Goal: Task Accomplishment & Management: Complete application form

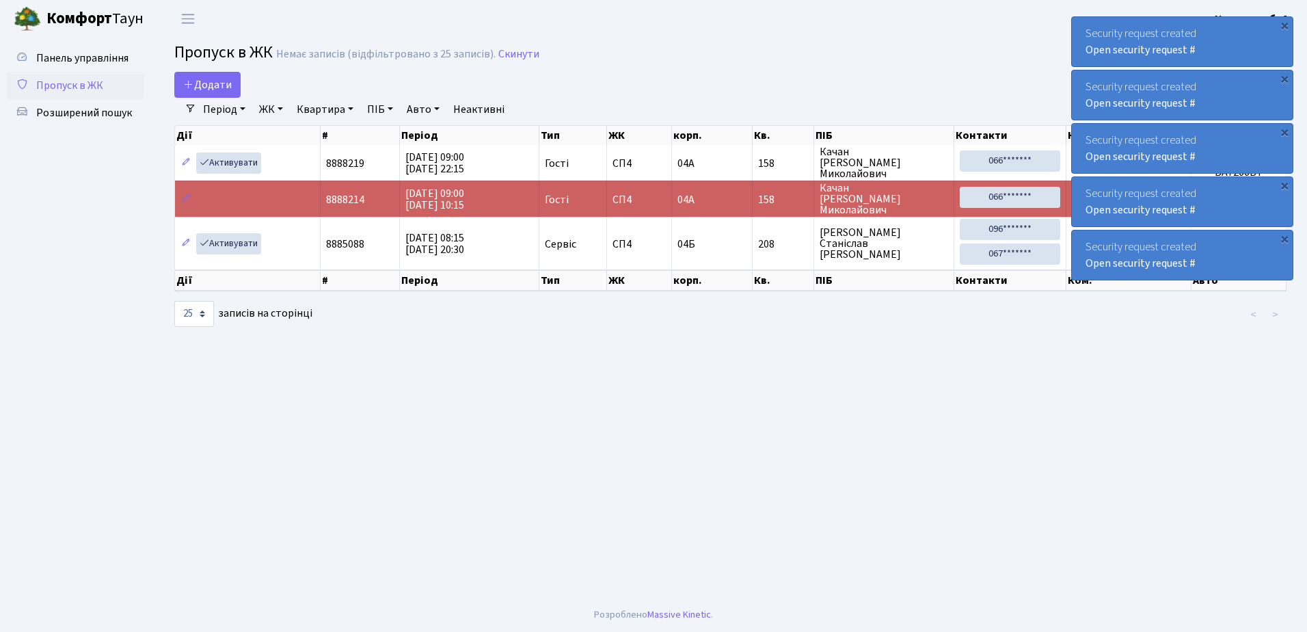
select select "25"
click at [1285, 23] on div "×" at bounding box center [1285, 25] width 14 height 14
click at [1286, 21] on div "×" at bounding box center [1285, 25] width 14 height 14
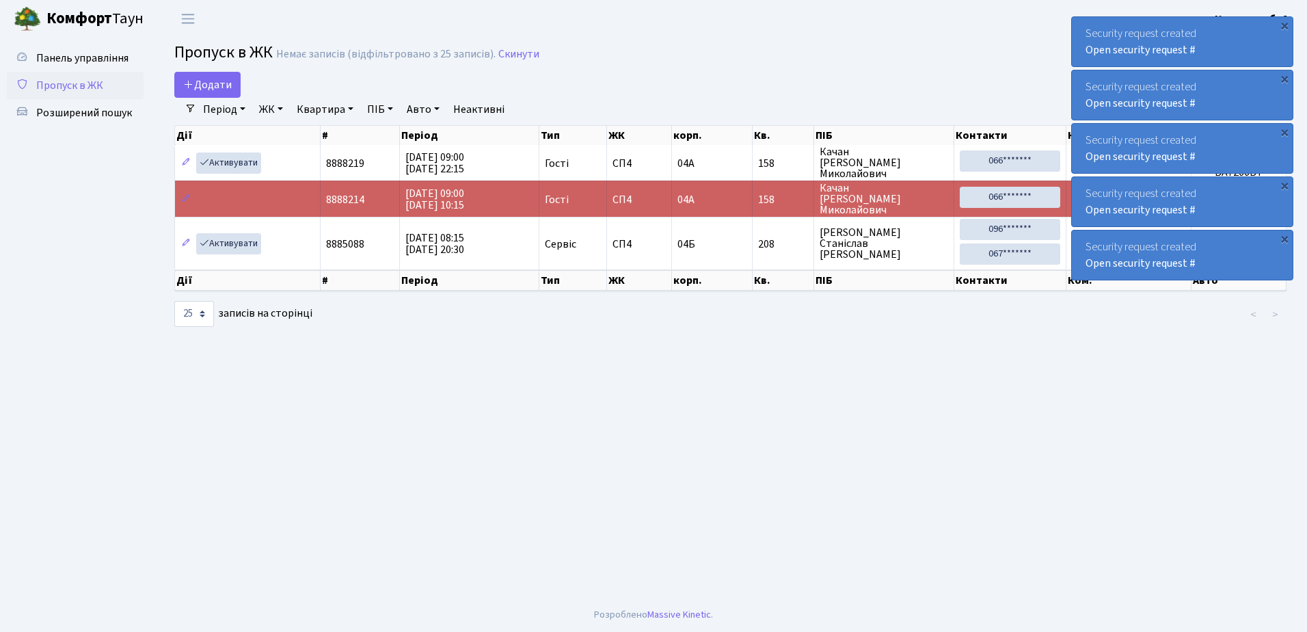
click at [1286, 21] on div "×" at bounding box center [1285, 25] width 14 height 14
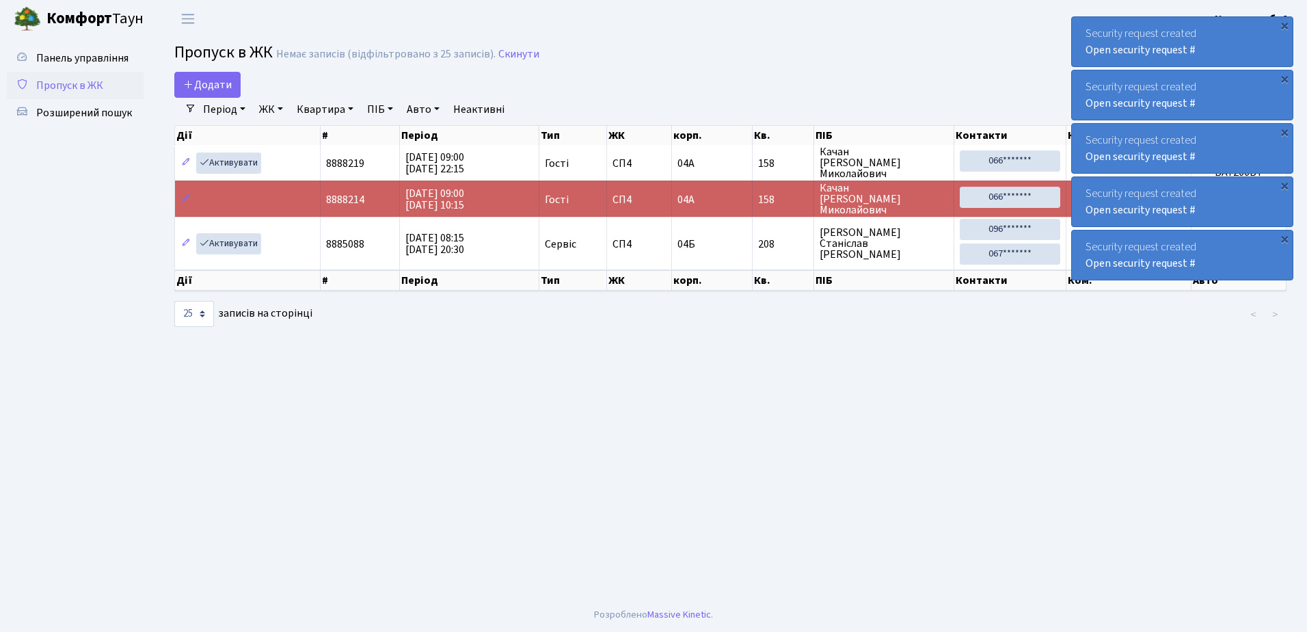
click at [1286, 21] on div "×" at bounding box center [1285, 25] width 14 height 14
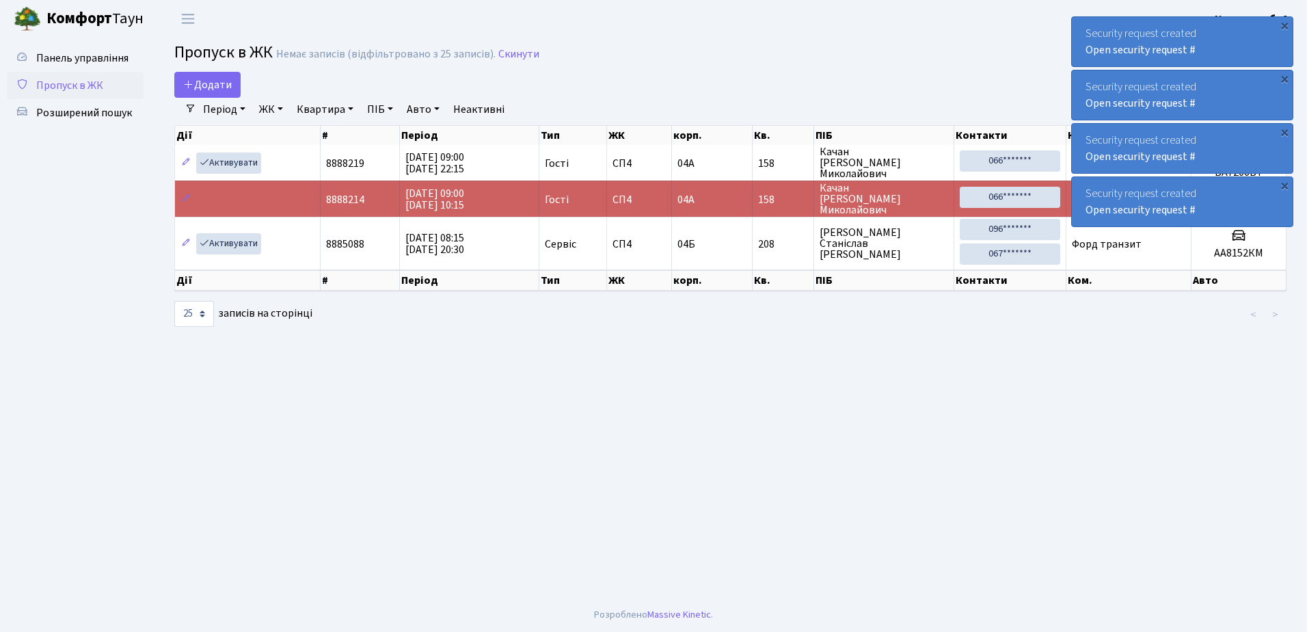
click at [1286, 21] on div "×" at bounding box center [1285, 25] width 14 height 14
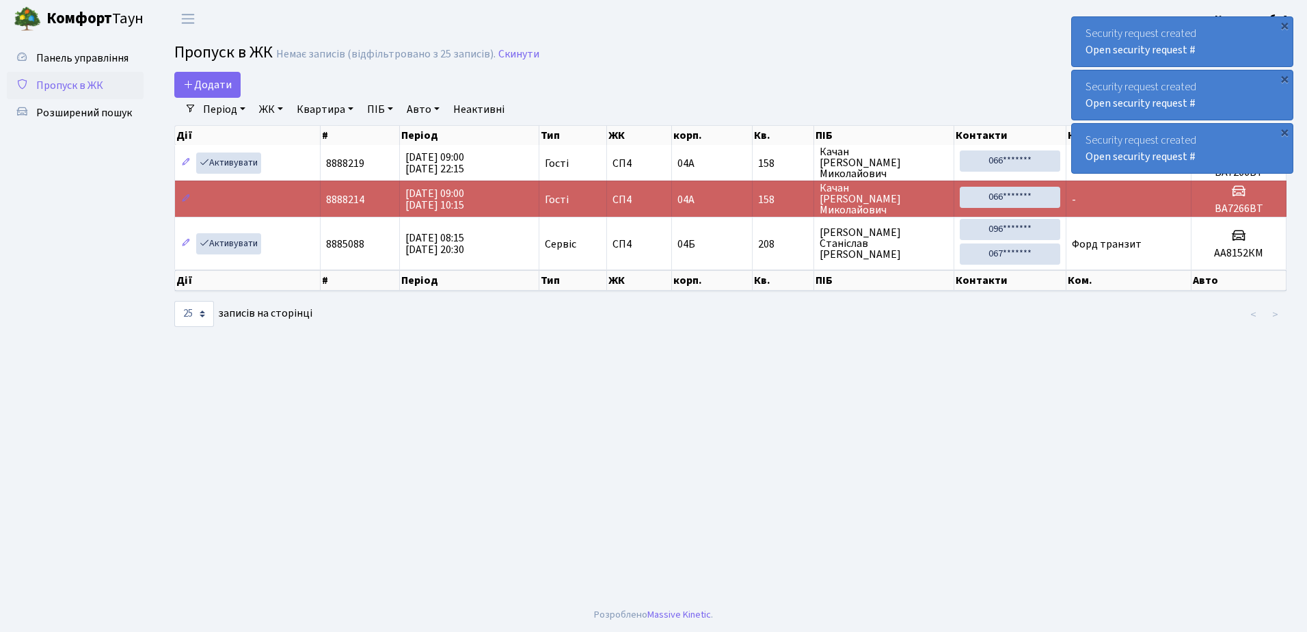
click at [1286, 21] on div "×" at bounding box center [1285, 25] width 14 height 14
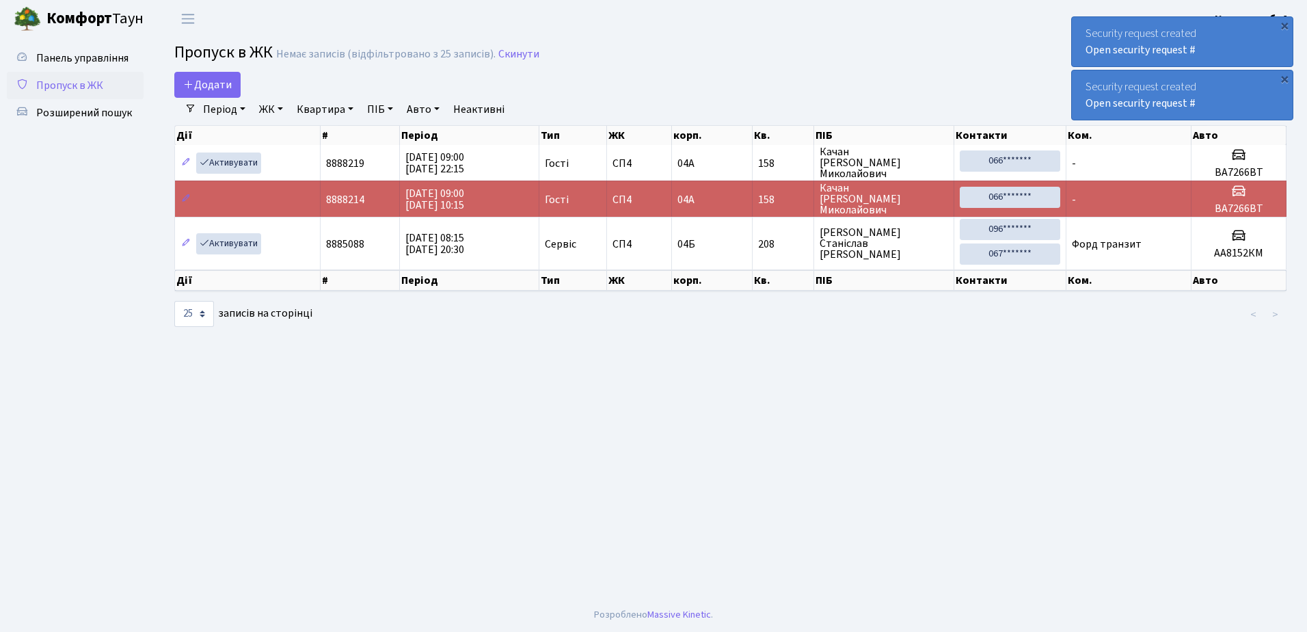
click at [1286, 21] on div "×" at bounding box center [1285, 25] width 14 height 14
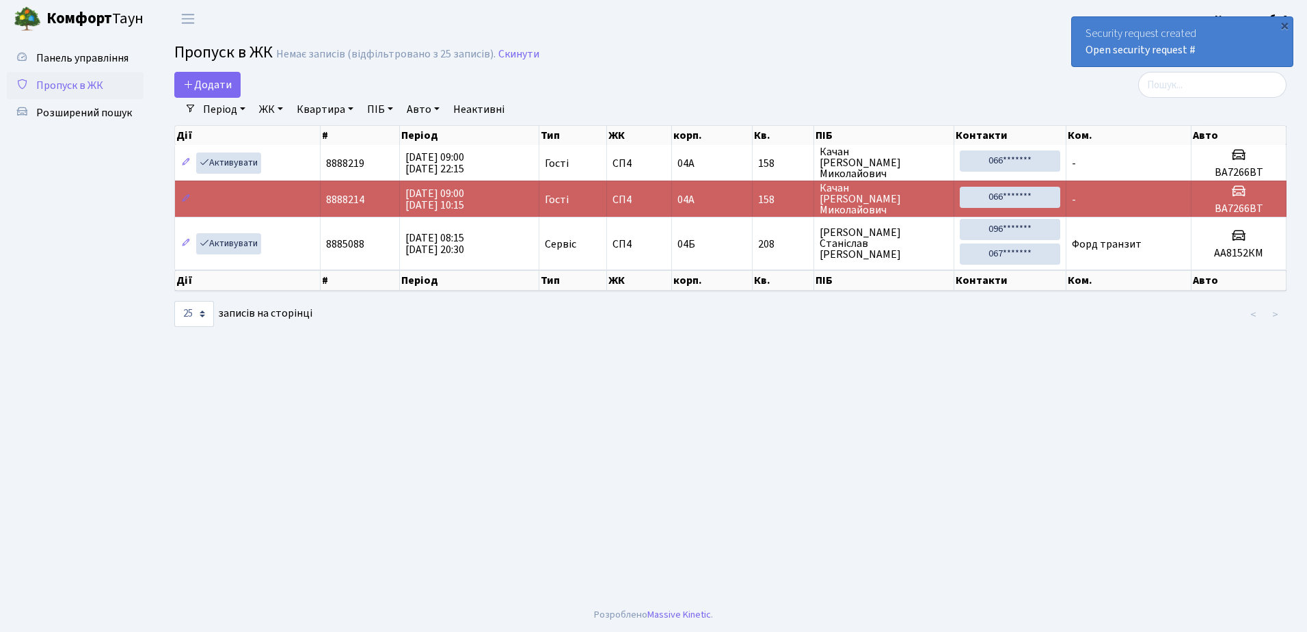
click at [1286, 21] on div "×" at bounding box center [1285, 25] width 14 height 14
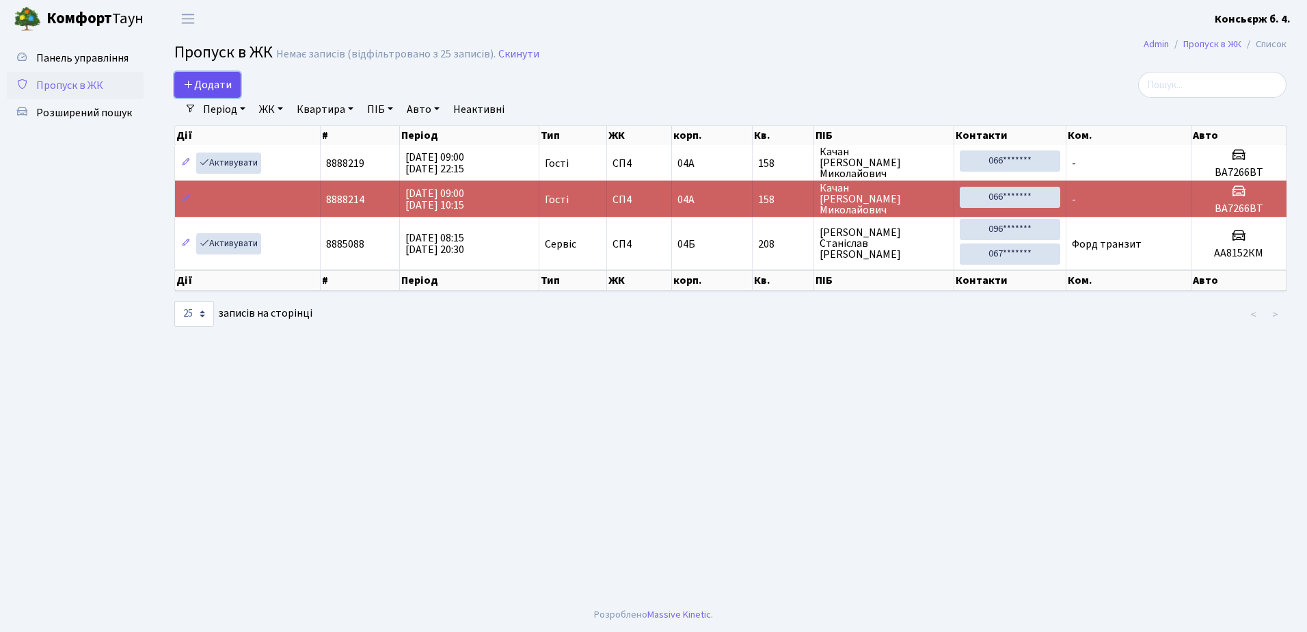
click at [206, 79] on span "Додати" at bounding box center [207, 84] width 49 height 15
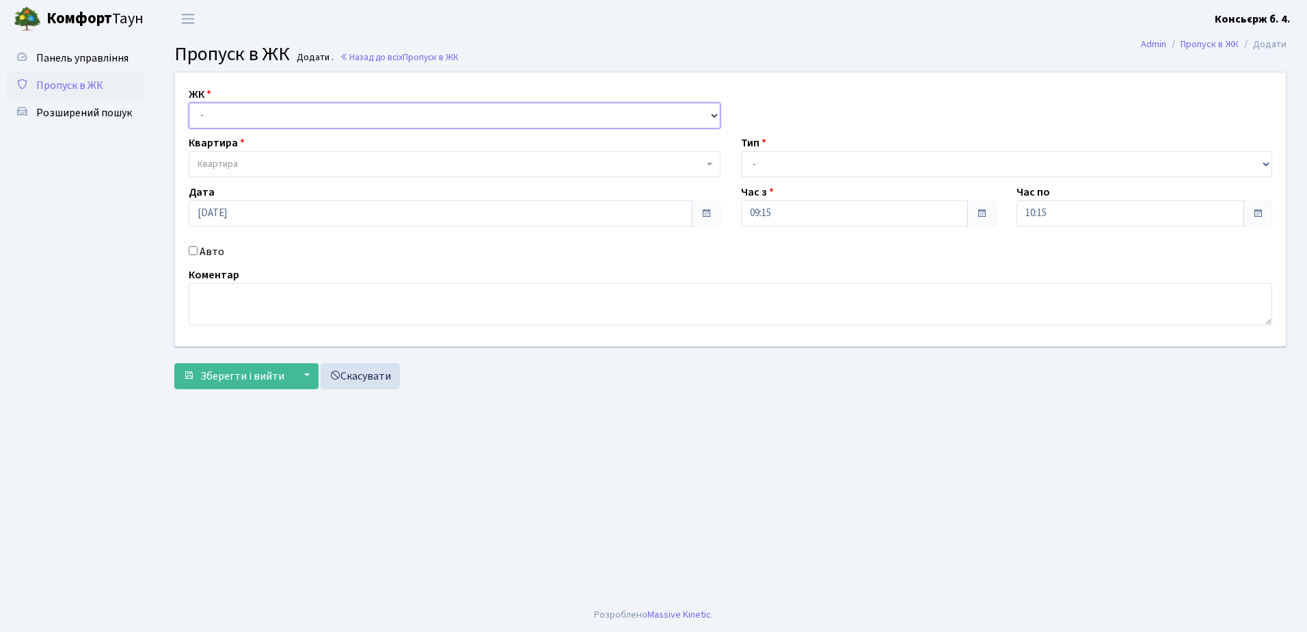
click at [291, 110] on select "- [STREET_ADDRESS]" at bounding box center [455, 116] width 532 height 26
select select "325"
click at [189, 103] on select "- [STREET_ADDRESS]" at bounding box center [455, 116] width 532 height 26
select select
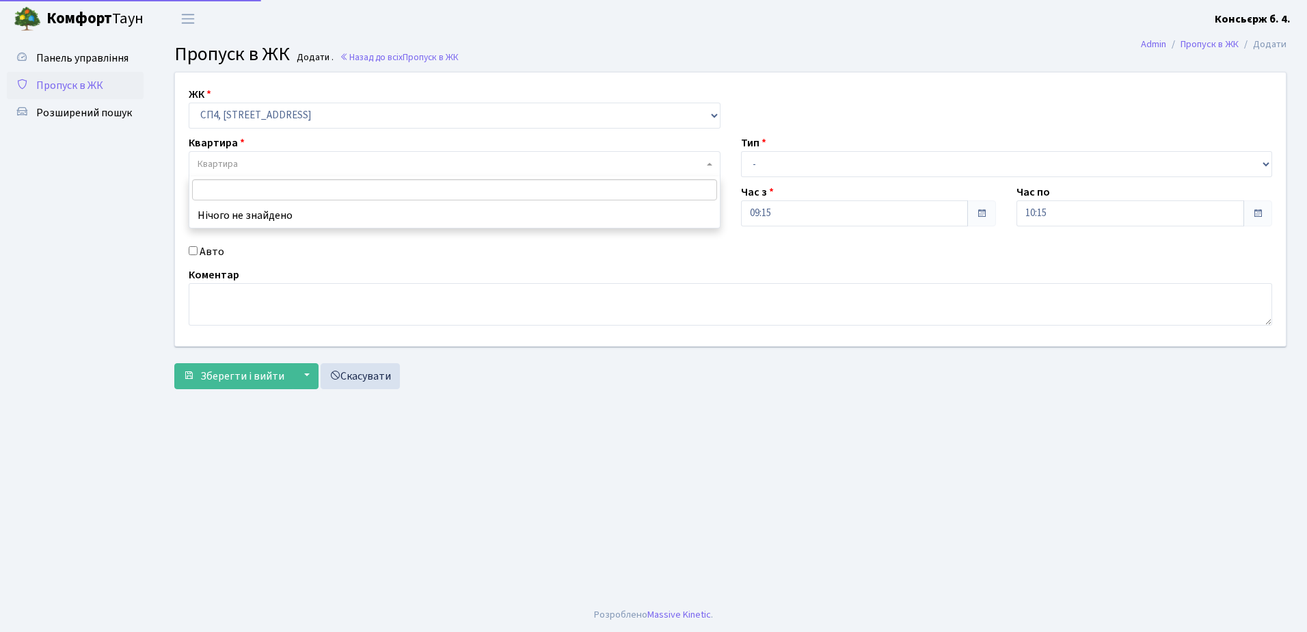
click at [282, 159] on span "Квартира" at bounding box center [451, 164] width 506 height 14
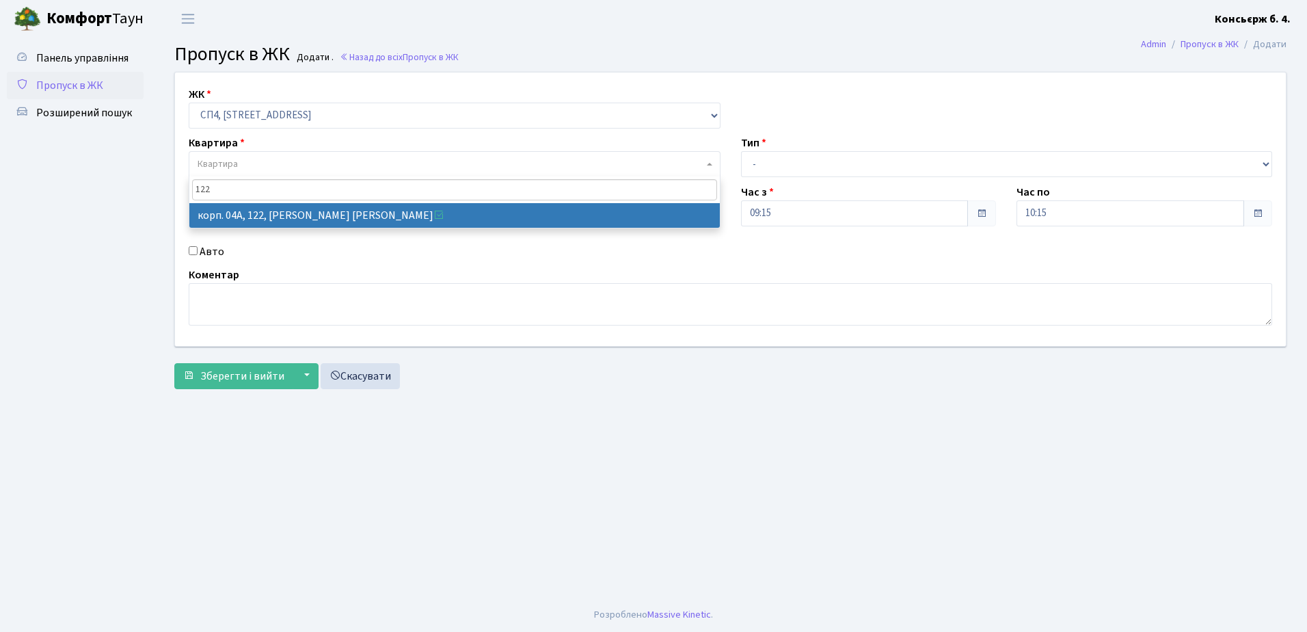
type input "122"
select select "21150"
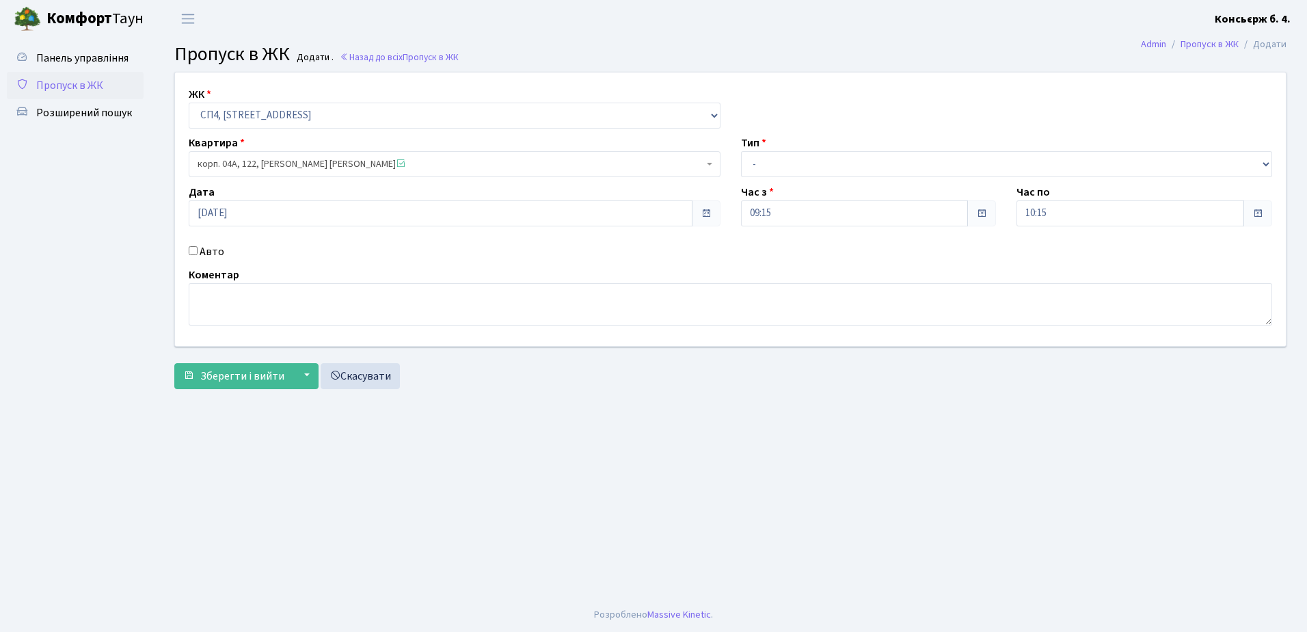
click at [193, 246] on input "Авто" at bounding box center [193, 250] width 9 height 9
checkbox input "true"
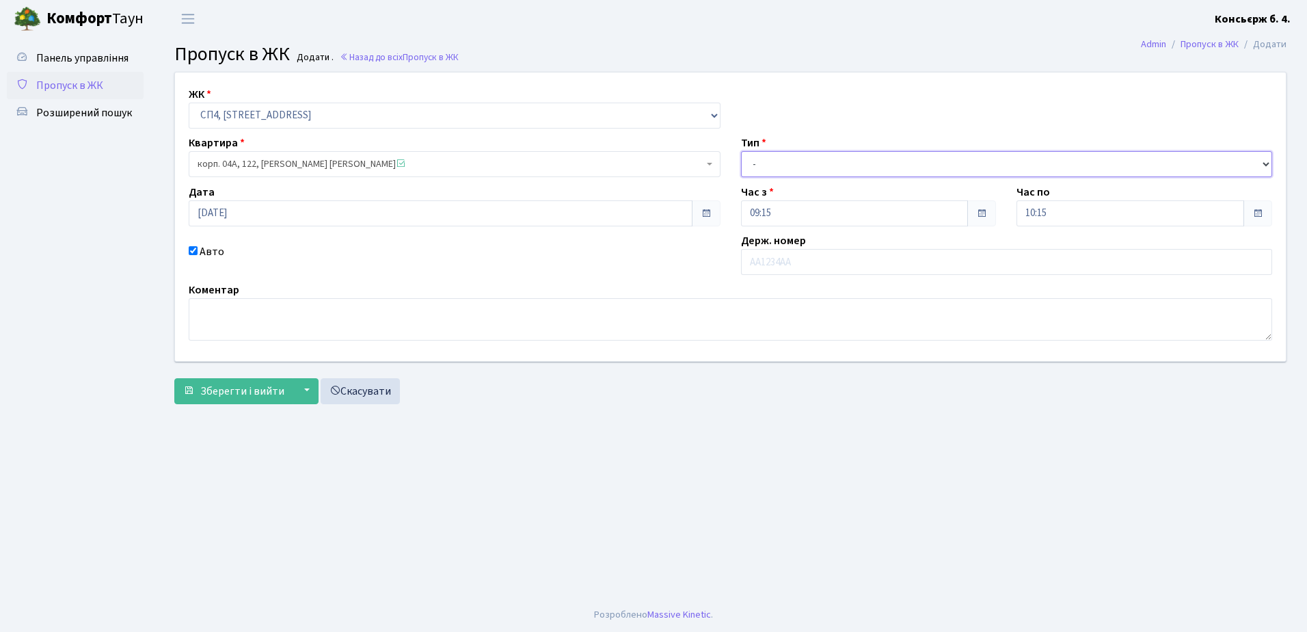
click at [865, 160] on select "- Доставка Таксі Гості Сервіс" at bounding box center [1007, 164] width 532 height 26
select select "18"
click at [741, 151] on select "- Доставка Таксі Гості Сервіс" at bounding box center [1007, 164] width 532 height 26
click at [815, 261] on input "text" at bounding box center [1007, 262] width 532 height 26
type input "r"
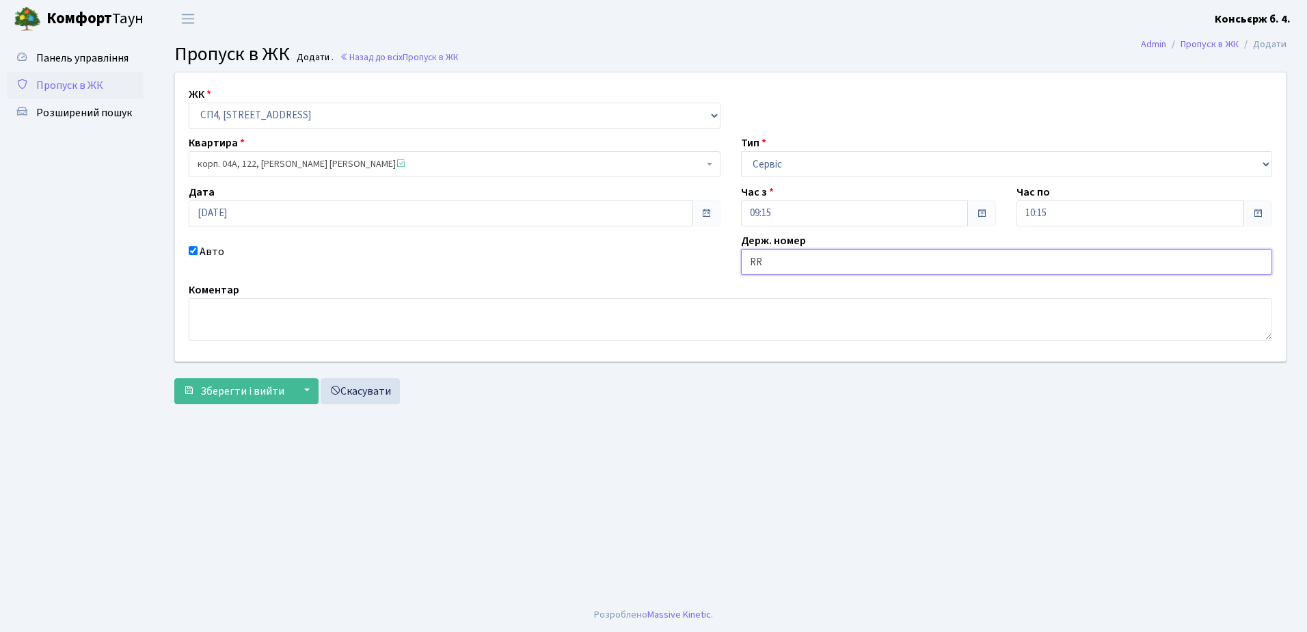
type input "R"
type input "КА7281ЄІ"
click at [262, 390] on span "Зберегти і вийти" at bounding box center [242, 390] width 84 height 15
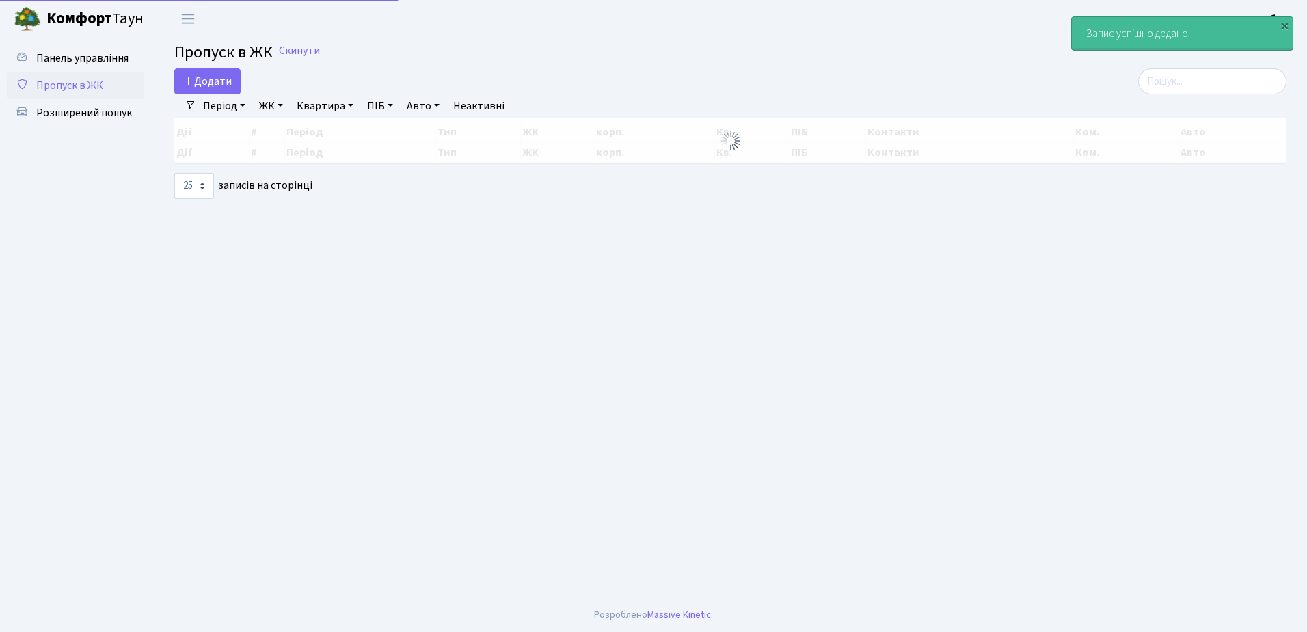
select select "25"
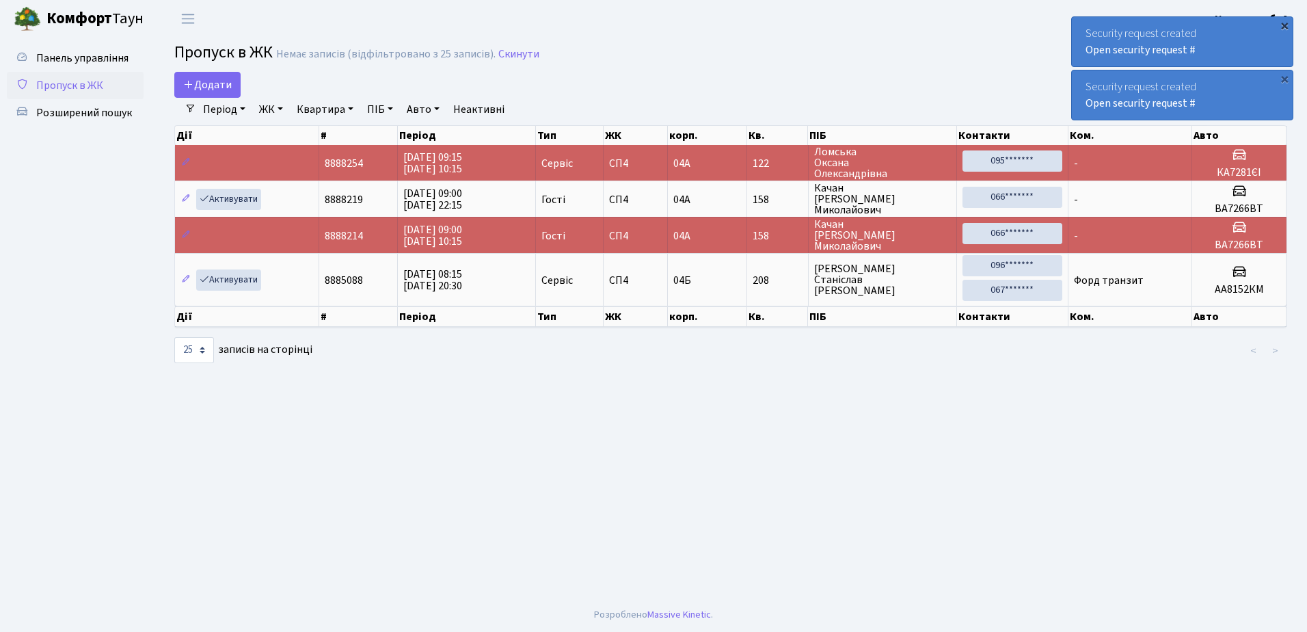
click at [1284, 23] on div "×" at bounding box center [1285, 25] width 14 height 14
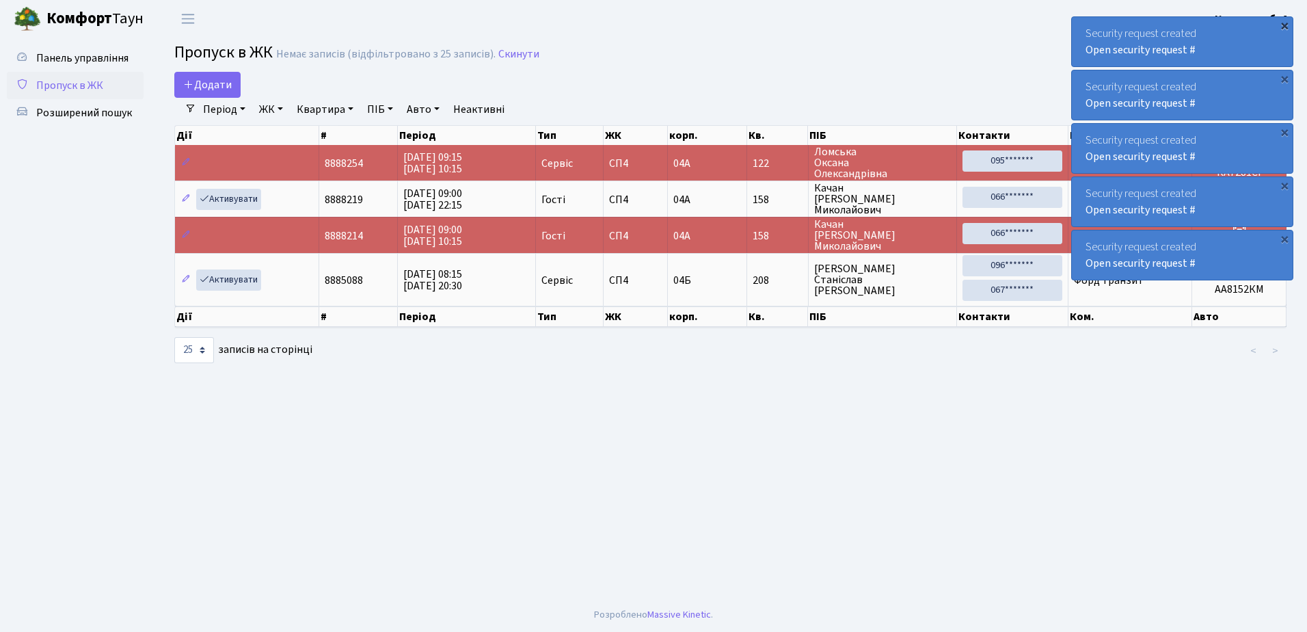
click at [1286, 25] on div "×" at bounding box center [1285, 25] width 14 height 14
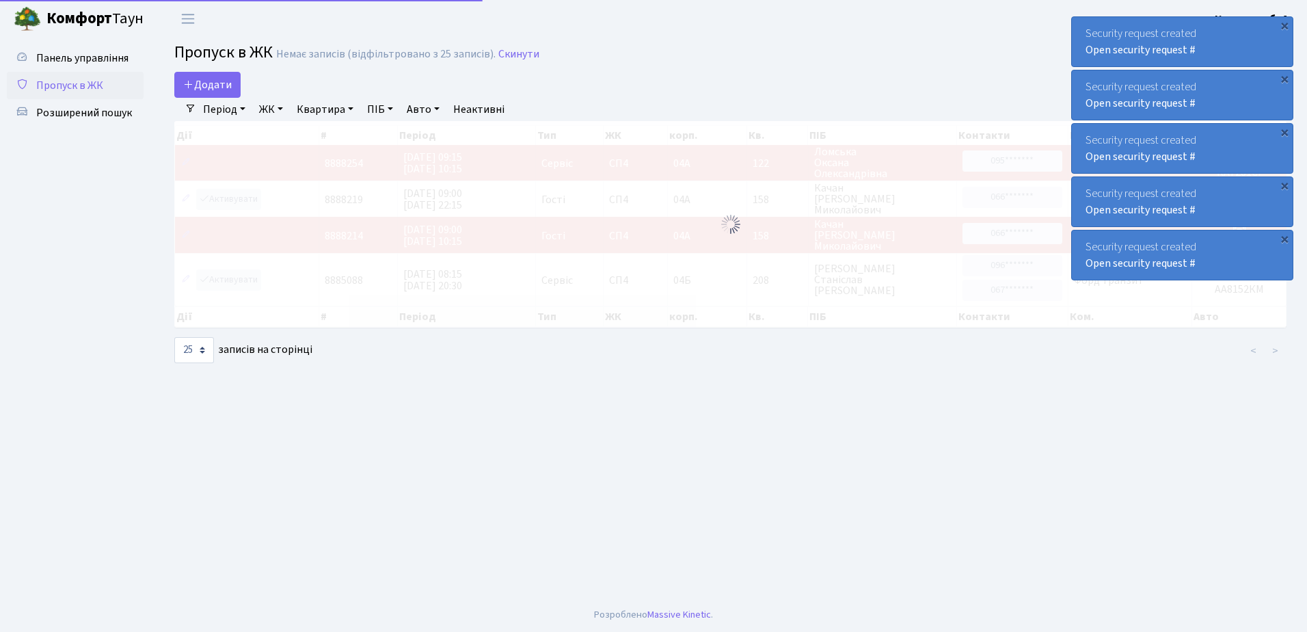
click at [1286, 25] on div "×" at bounding box center [1285, 25] width 14 height 14
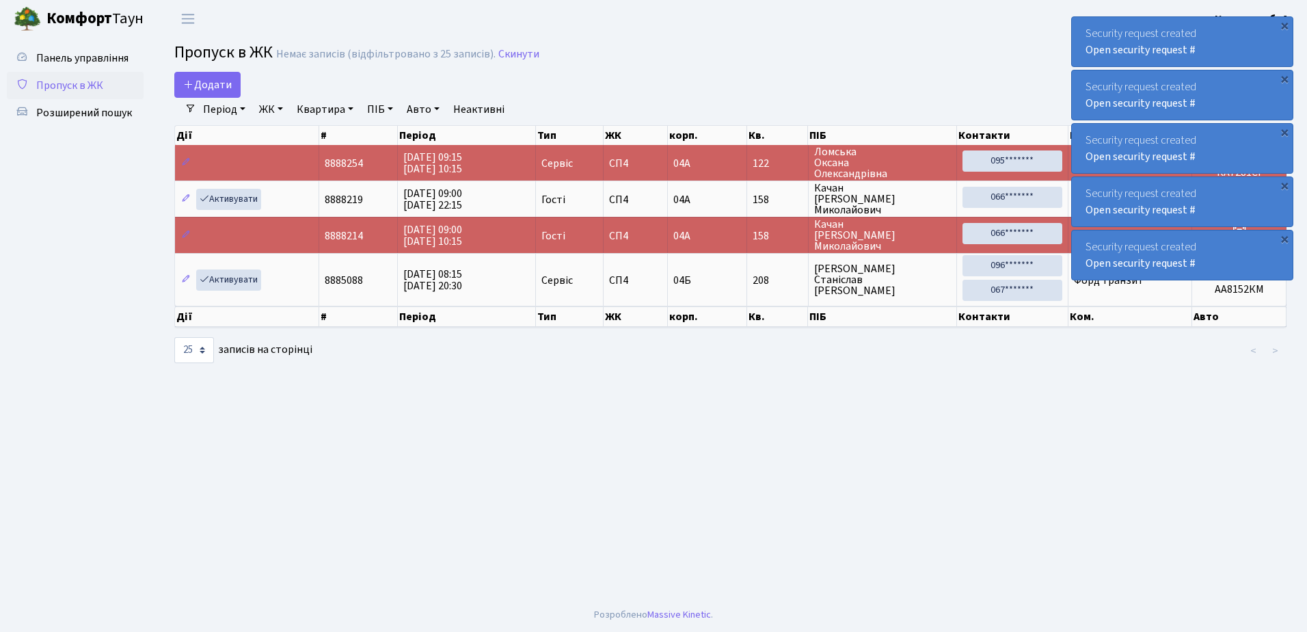
click at [1286, 25] on div "×" at bounding box center [1285, 25] width 14 height 14
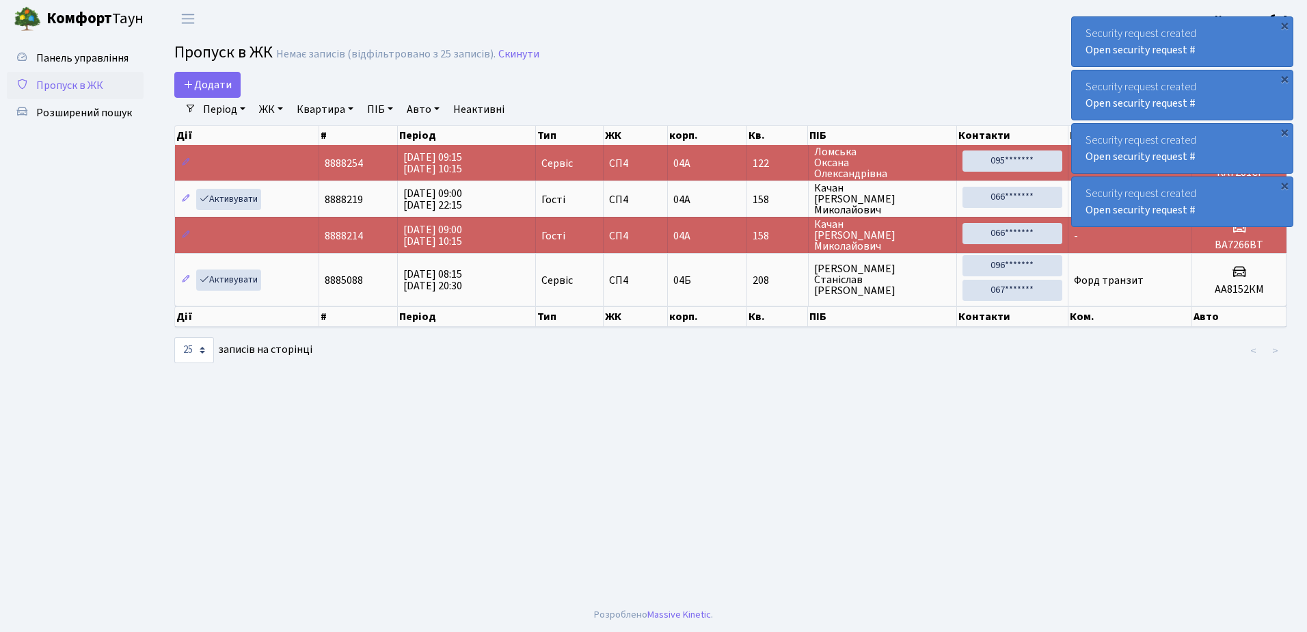
click at [1286, 25] on div "×" at bounding box center [1285, 25] width 14 height 14
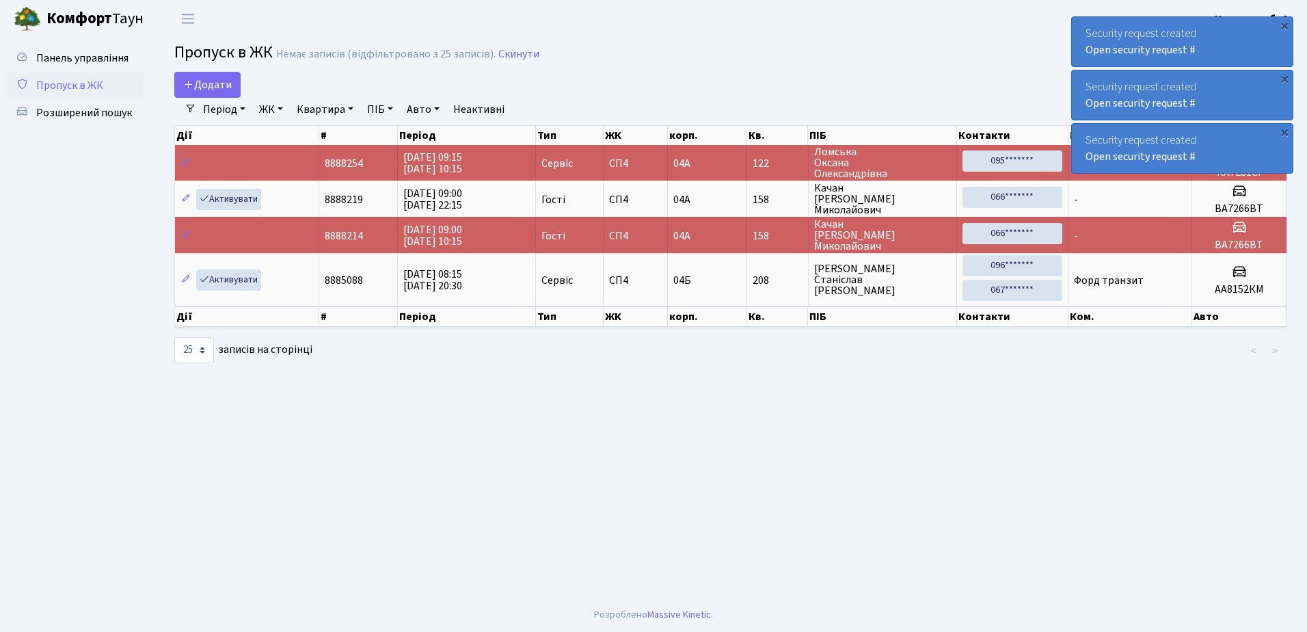
click at [1286, 25] on div "×" at bounding box center [1285, 25] width 14 height 14
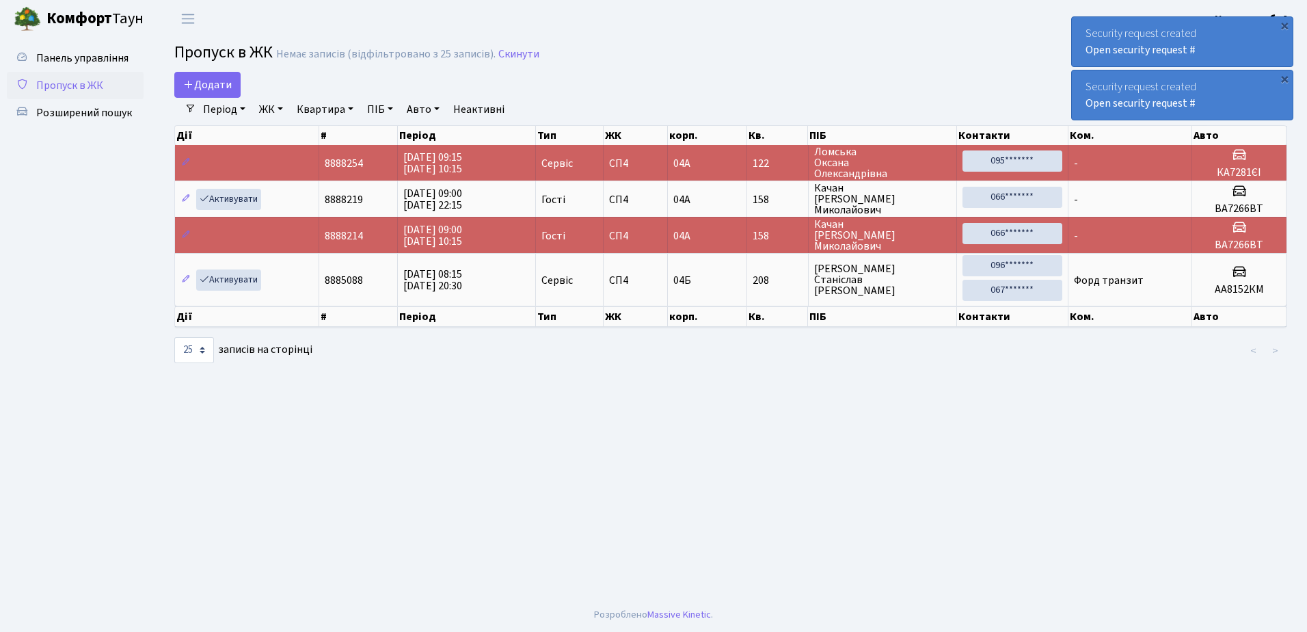
click at [1286, 25] on div "×" at bounding box center [1285, 25] width 14 height 14
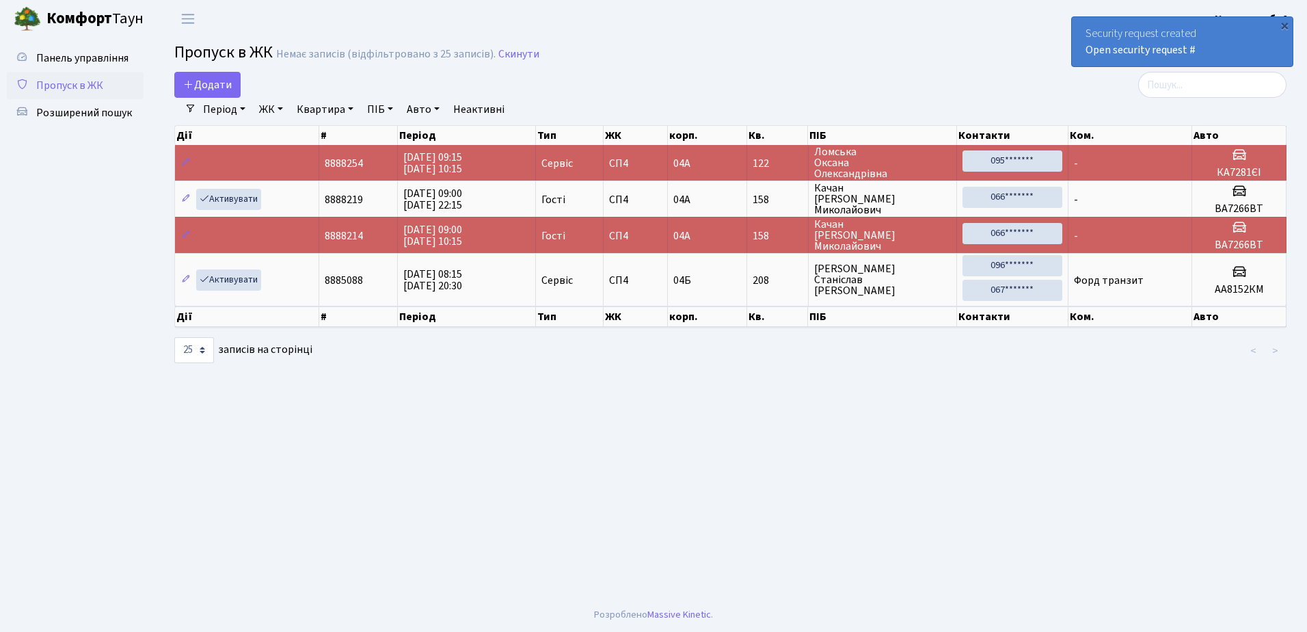
click at [1286, 25] on div "×" at bounding box center [1285, 25] width 14 height 14
